Goal: Transaction & Acquisition: Purchase product/service

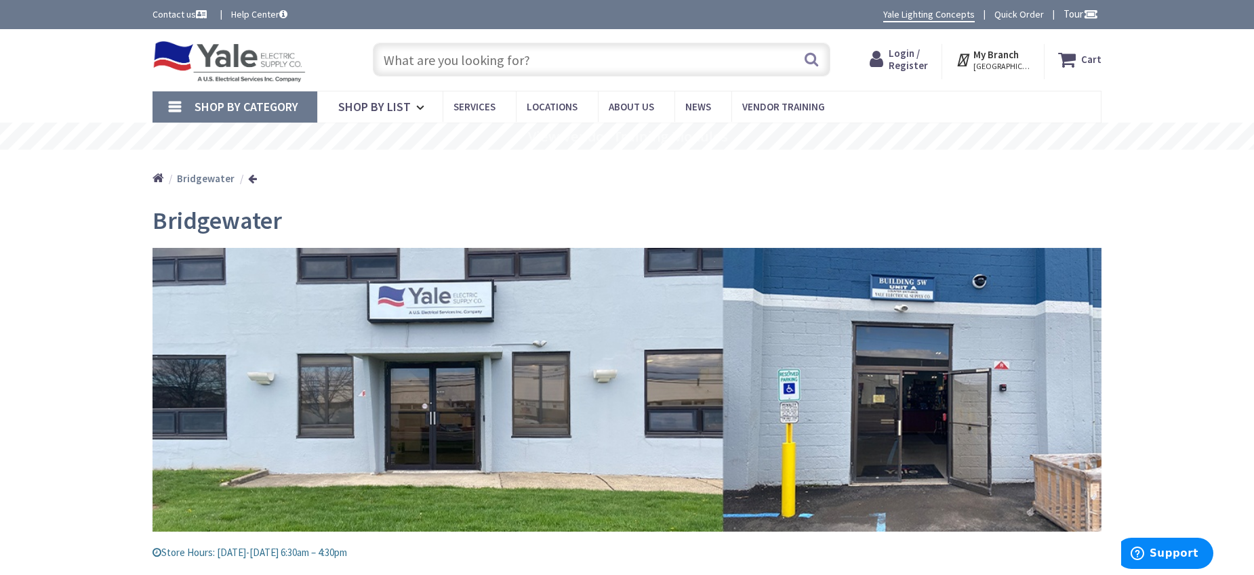
click at [393, 63] on input "text" at bounding box center [601, 60] width 457 height 34
type input "light pole"
click at [173, 100] on link "Shop By Category" at bounding box center [234, 106] width 165 height 31
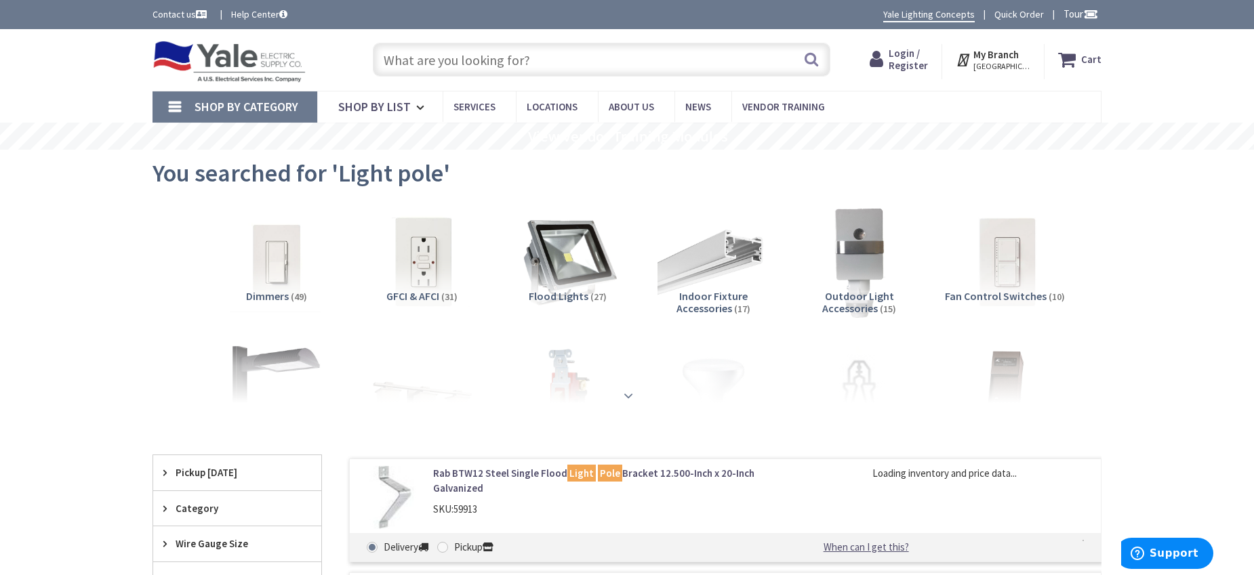
click at [256, 350] on div at bounding box center [626, 366] width 881 height 75
click at [268, 369] on div at bounding box center [626, 366] width 881 height 75
click at [486, 61] on input "text" at bounding box center [601, 60] width 457 height 34
paste input ""10-ft"" Direct Burial Pole, "Bronze" Finish"
type input ""10-ft"" Direct Burial Pole, "Bronze" Finish"
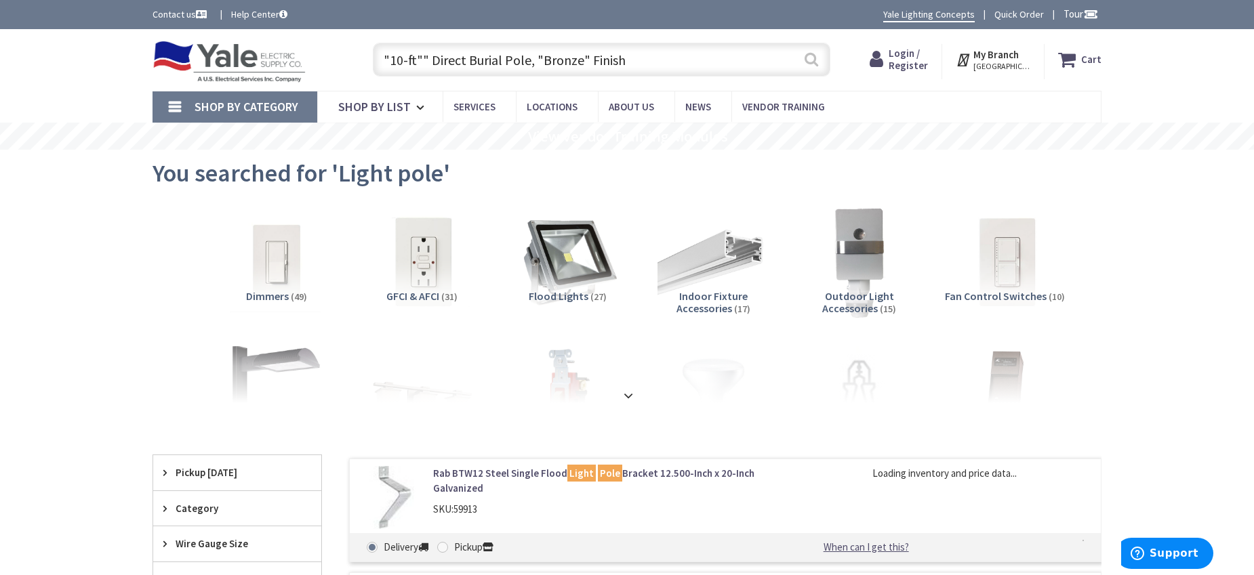
click at [814, 58] on button "Search" at bounding box center [811, 59] width 18 height 30
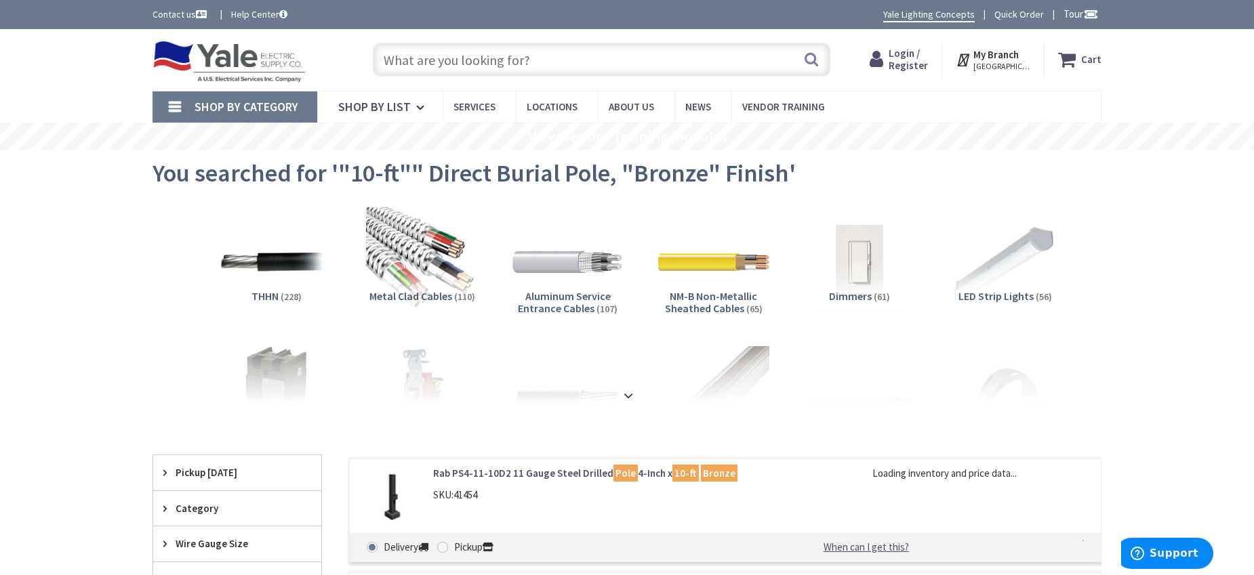
click at [455, 545] on div "Pickup" at bounding box center [473, 547] width 39 height 15
click at [449, 545] on input "Pickup" at bounding box center [444, 547] width 9 height 9
radio input "true"
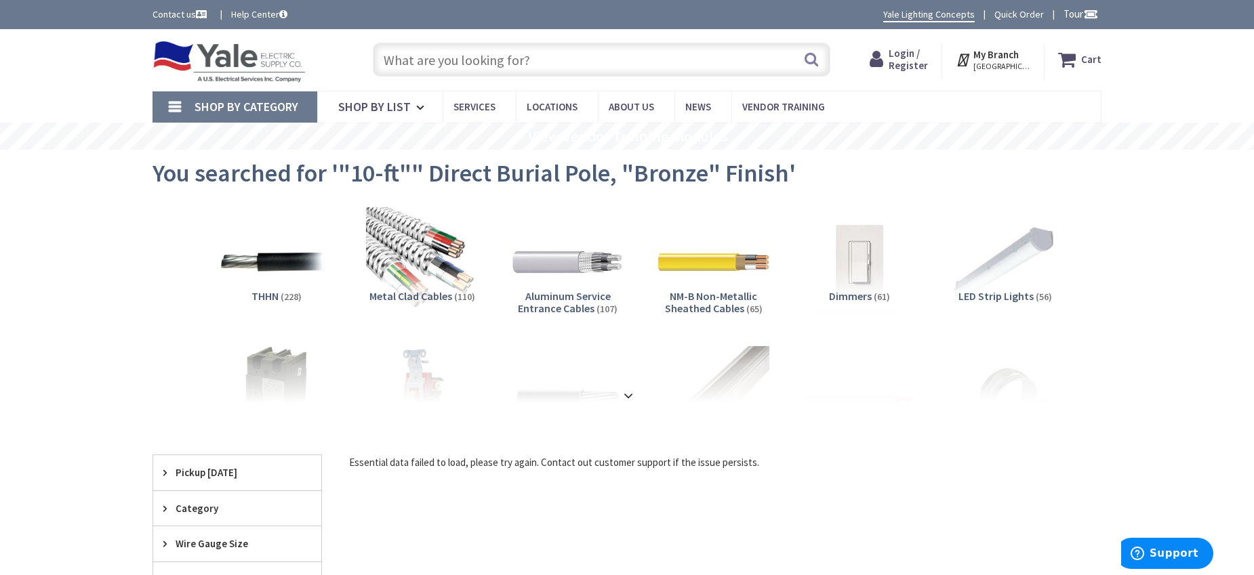
paste input ""10-ft"" Direct Burial Pole, "Bronze" Finish"
type input ""10-ft"" Direct Burial Pole, "Bronze" Finish"
click at [812, 59] on button "Search" at bounding box center [811, 59] width 18 height 30
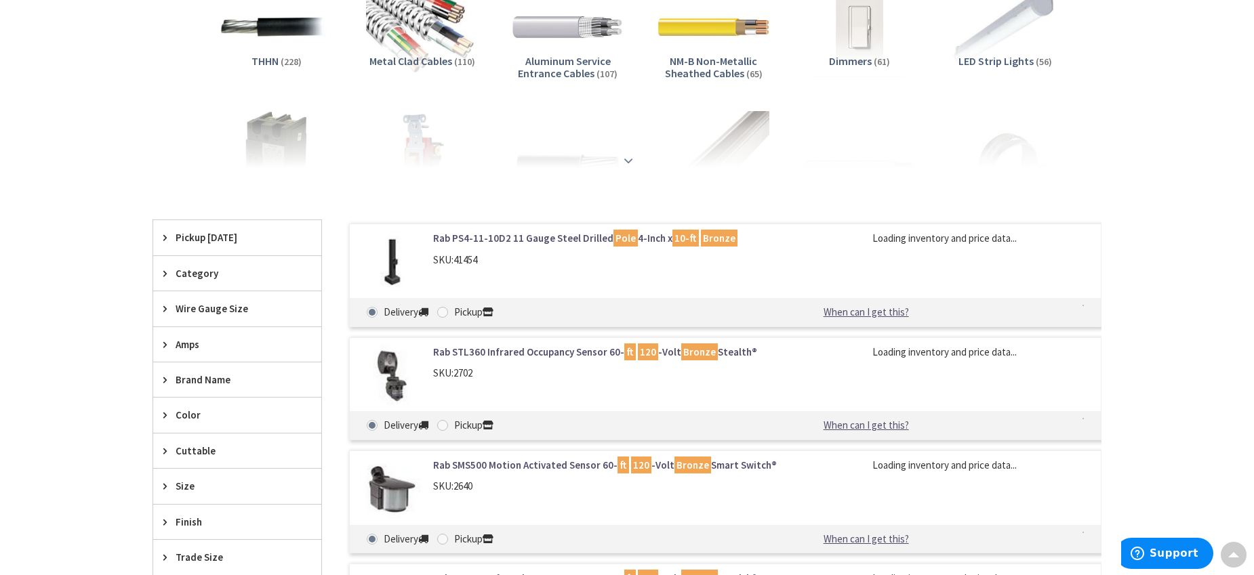
scroll to position [285, 0]
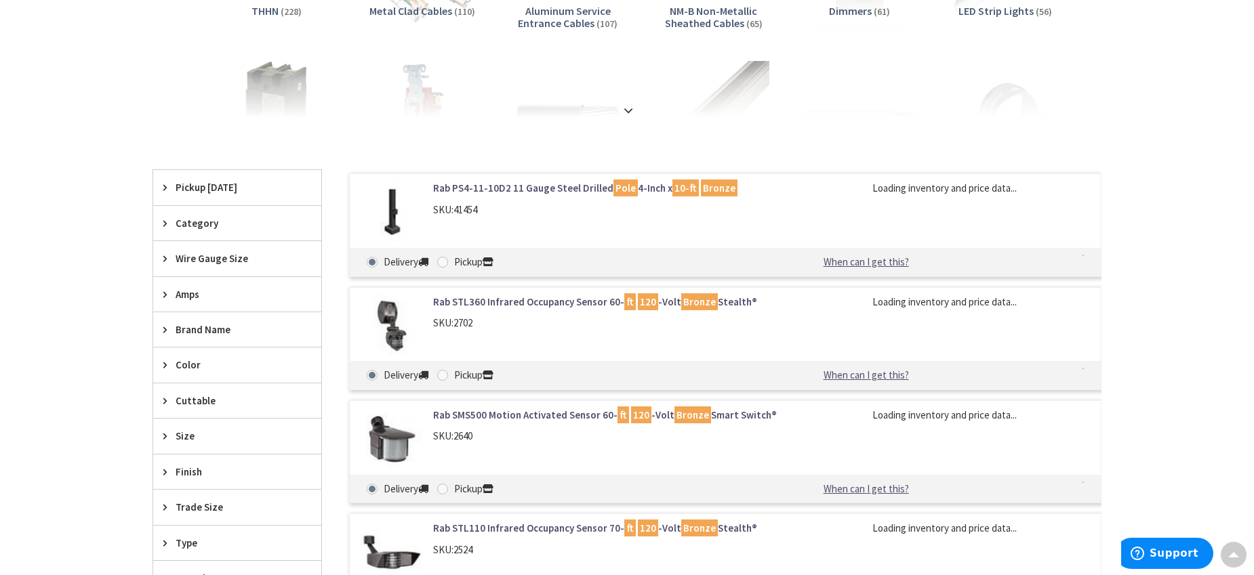
click at [575, 192] on link "Rab PS4-11-10D2 11 Gauge Steel Drilled Pole 4-Inch x 10-ft Bronze" at bounding box center [605, 188] width 345 height 14
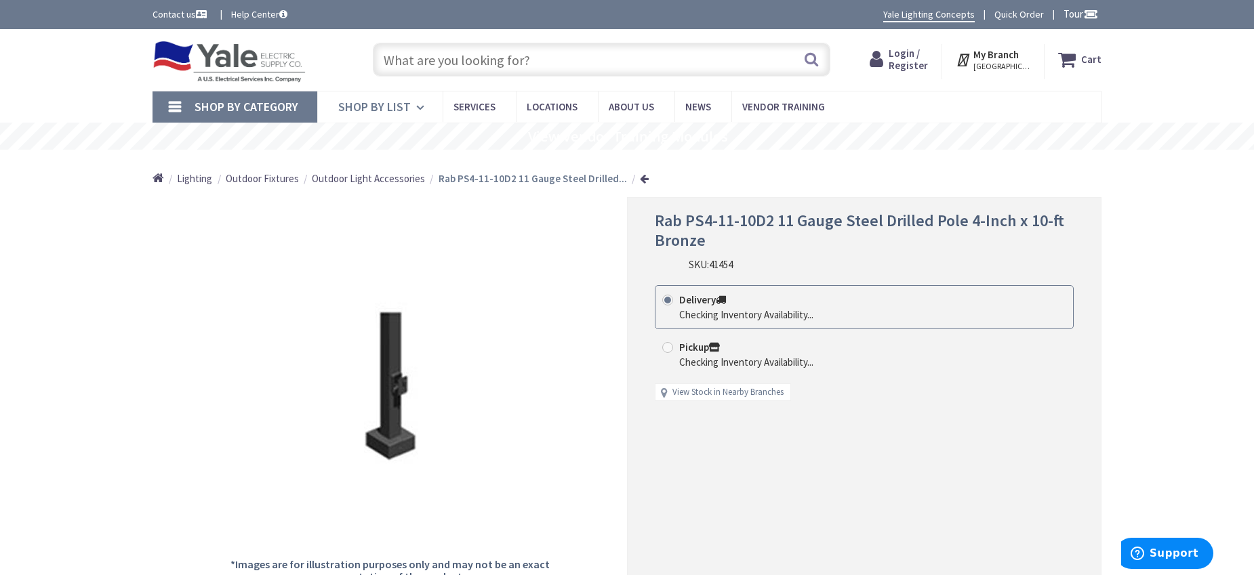
click at [400, 113] on span "Shop By List" at bounding box center [374, 107] width 73 height 16
click at [459, 105] on span "Services" at bounding box center [474, 106] width 42 height 13
